Goal: Task Accomplishment & Management: Use online tool/utility

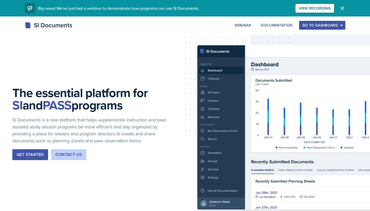
click at [311, 27] on div "Go to Dashboard" at bounding box center [323, 25] width 40 height 4
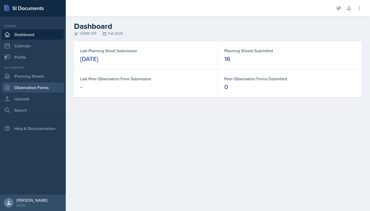
click at [26, 83] on link "Observation Forms" at bounding box center [33, 87] width 62 height 10
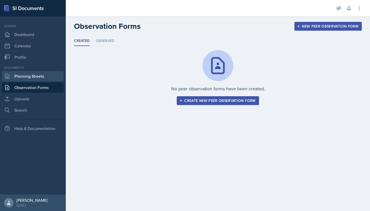
click at [28, 80] on link "Planning Sheets" at bounding box center [33, 76] width 62 height 10
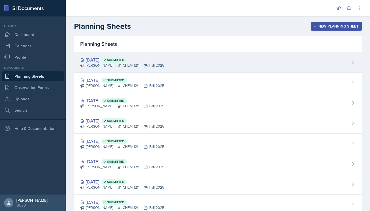
click at [105, 60] on div "[DATE] Submitted" at bounding box center [122, 59] width 84 height 7
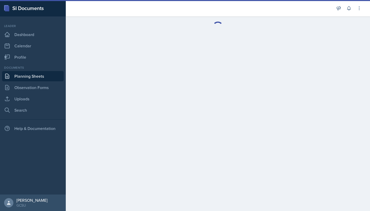
click at [27, 74] on link "Planning Sheets" at bounding box center [33, 76] width 62 height 10
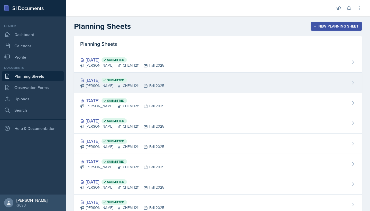
click at [101, 78] on div "[DATE] Submitted" at bounding box center [122, 80] width 84 height 7
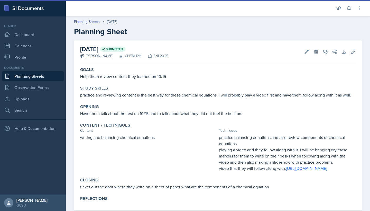
click at [180, 69] on div "Goals" at bounding box center [218, 69] width 276 height 5
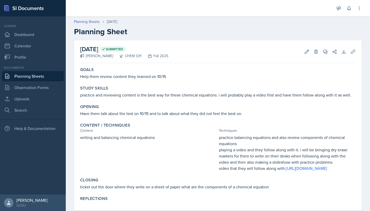
click at [162, 78] on p "Help them review content they learned on 10/15" at bounding box center [218, 76] width 276 height 6
click at [307, 52] on icon at bounding box center [306, 51] width 5 height 5
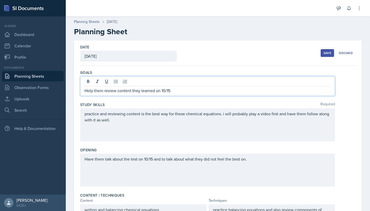
click at [183, 83] on div "Help them review content they learned on 10/15" at bounding box center [207, 86] width 255 height 20
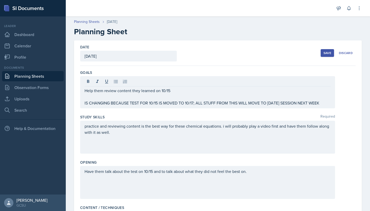
click at [329, 54] on div "Save" at bounding box center [328, 53] width 8 height 4
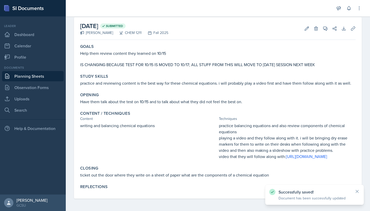
scroll to position [29, 0]
click at [359, 191] on icon at bounding box center [357, 191] width 5 height 5
